Goal: Go to known website: Access a specific website the user already knows

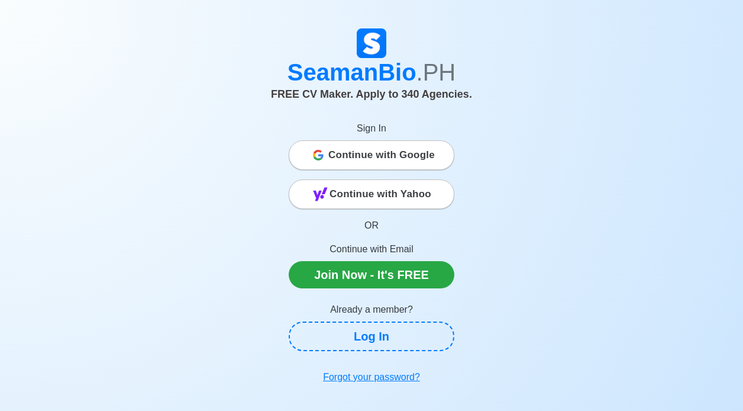
click at [355, 159] on span "Continue with Google" at bounding box center [381, 155] width 107 height 24
